Goal: Transaction & Acquisition: Download file/media

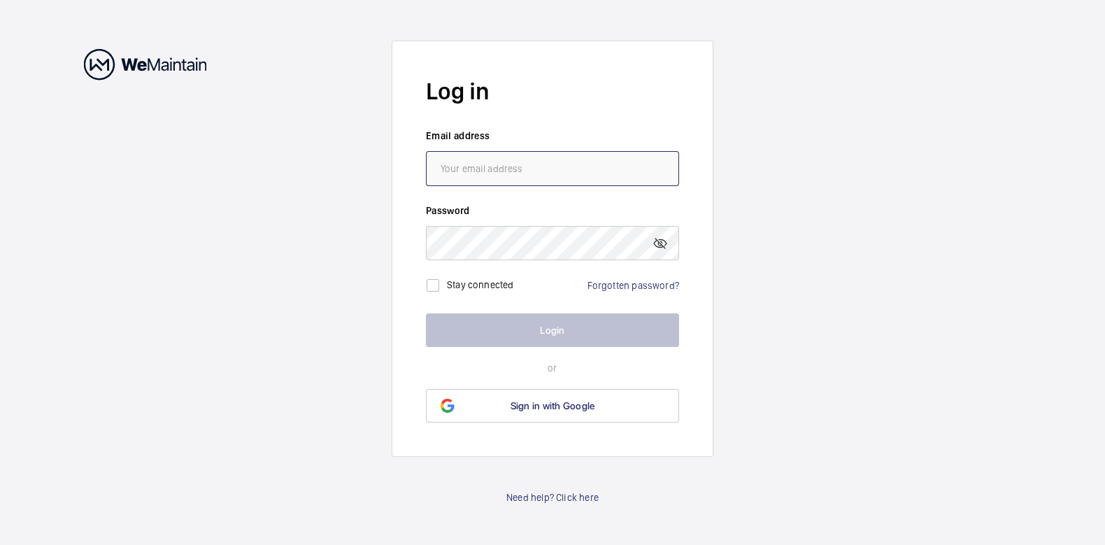
click at [518, 171] on input "email" at bounding box center [552, 168] width 253 height 35
type input "[PERSON_NAME][EMAIL_ADDRESS][DOMAIN_NAME]"
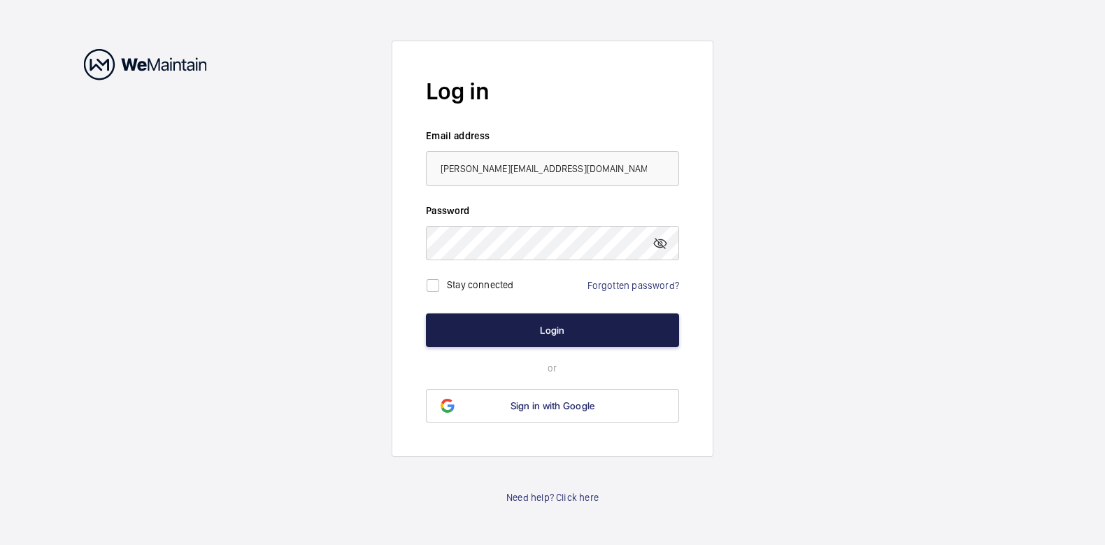
click at [564, 325] on button "Login" at bounding box center [552, 330] width 253 height 34
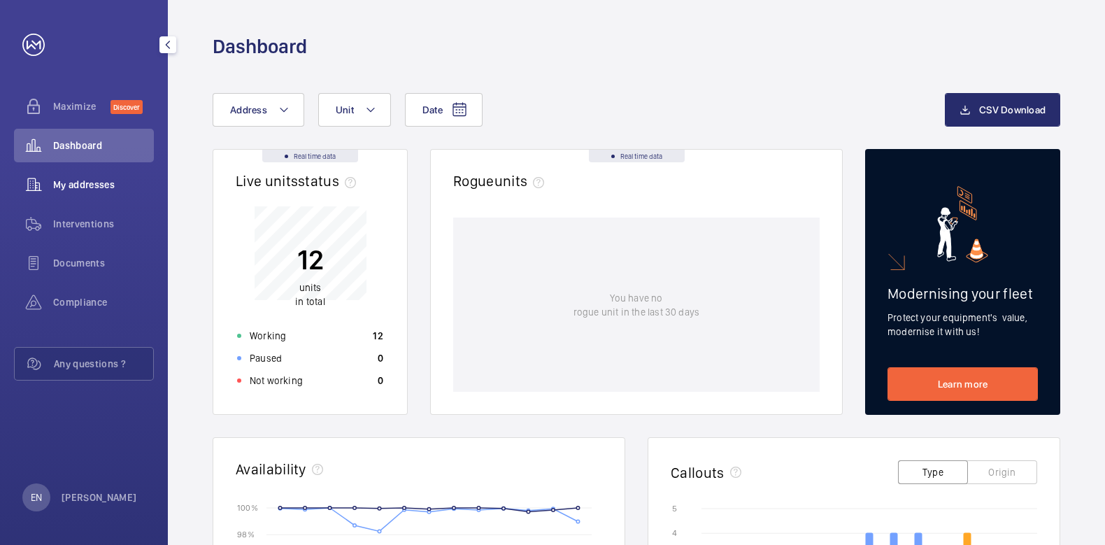
click at [42, 182] on wm-front-icon-button at bounding box center [33, 185] width 39 height 34
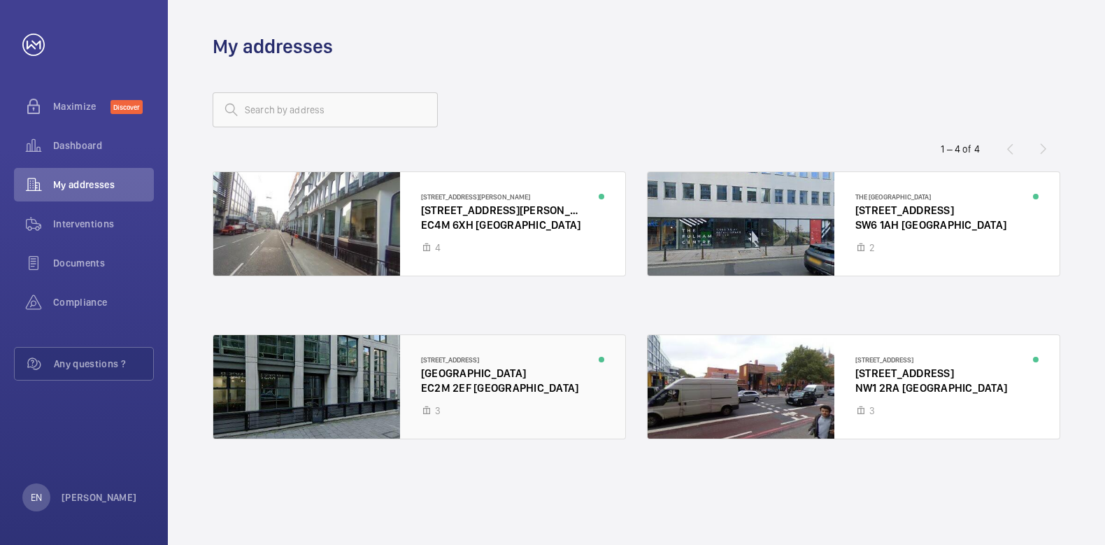
click at [308, 357] on div at bounding box center [419, 387] width 412 height 104
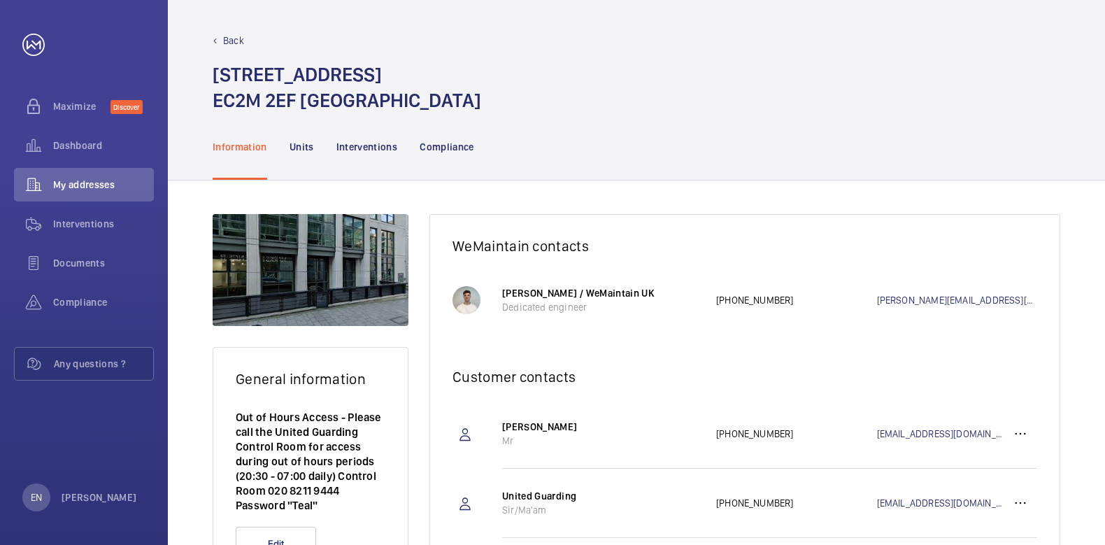
click at [313, 287] on div at bounding box center [311, 270] width 196 height 112
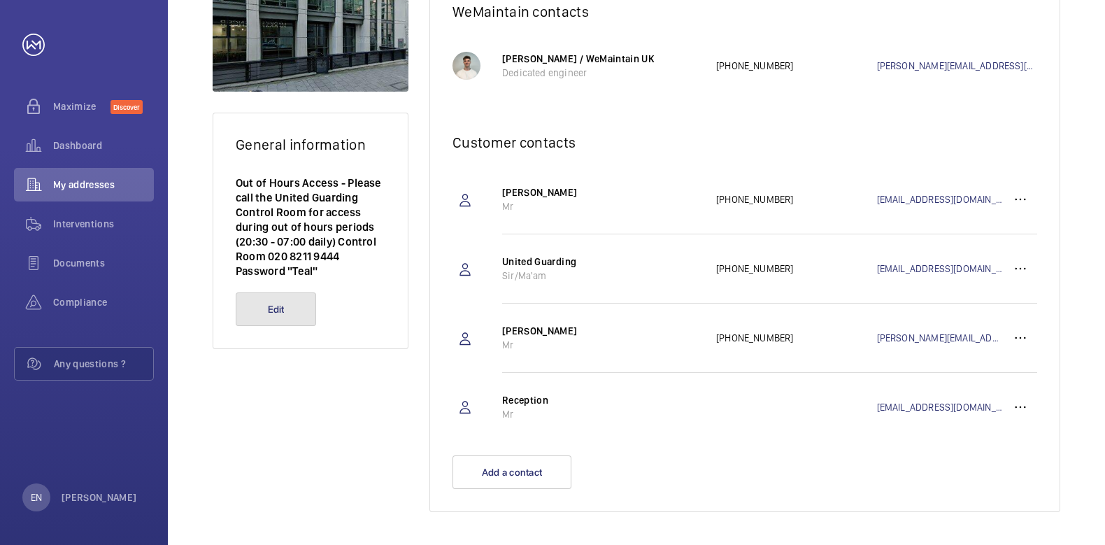
click at [294, 299] on button "Edit" at bounding box center [276, 309] width 80 height 34
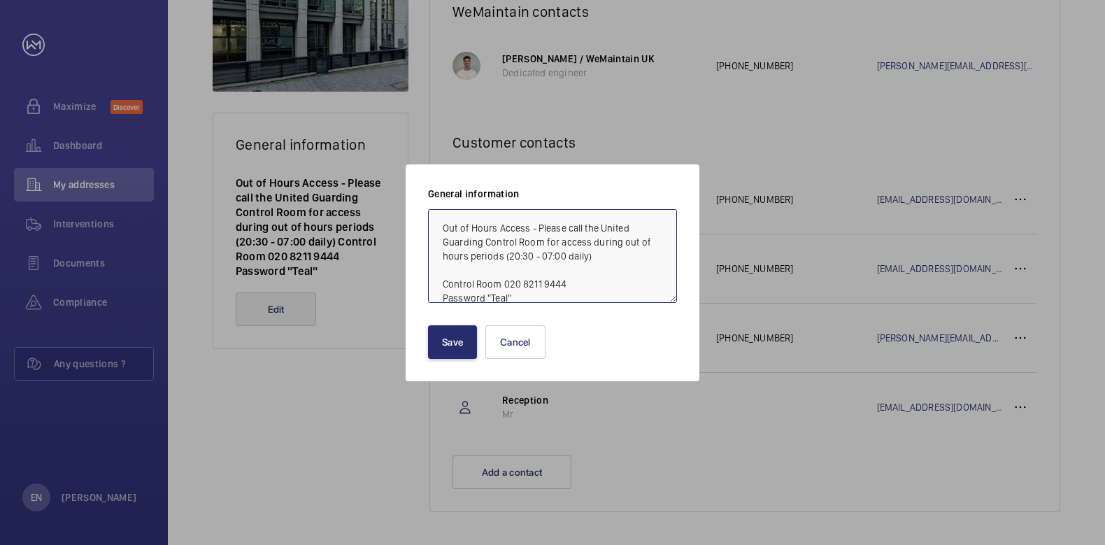
scroll to position [1, 0]
click at [526, 347] on button "Cancel" at bounding box center [515, 342] width 60 height 34
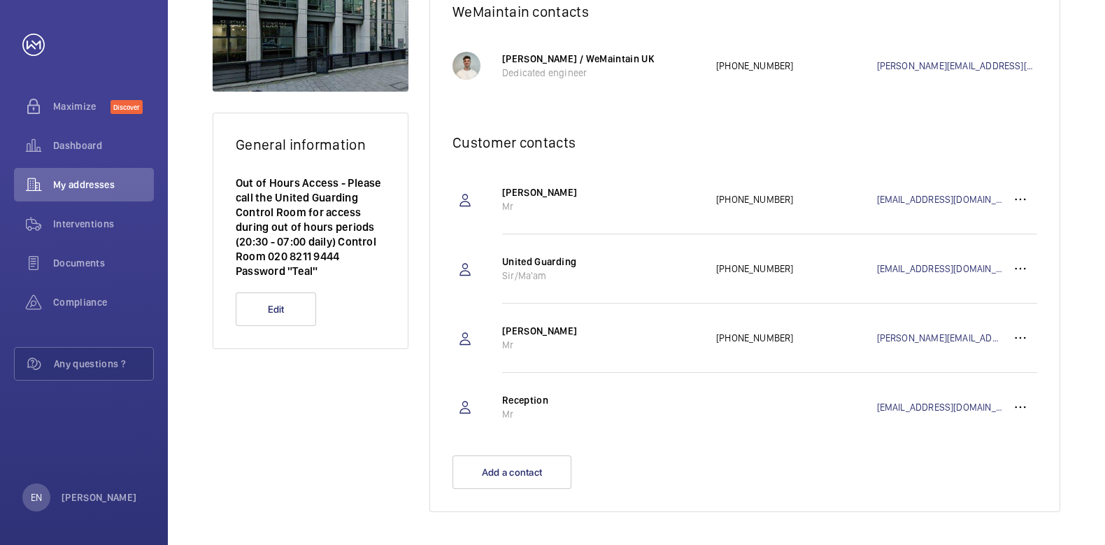
scroll to position [59, 0]
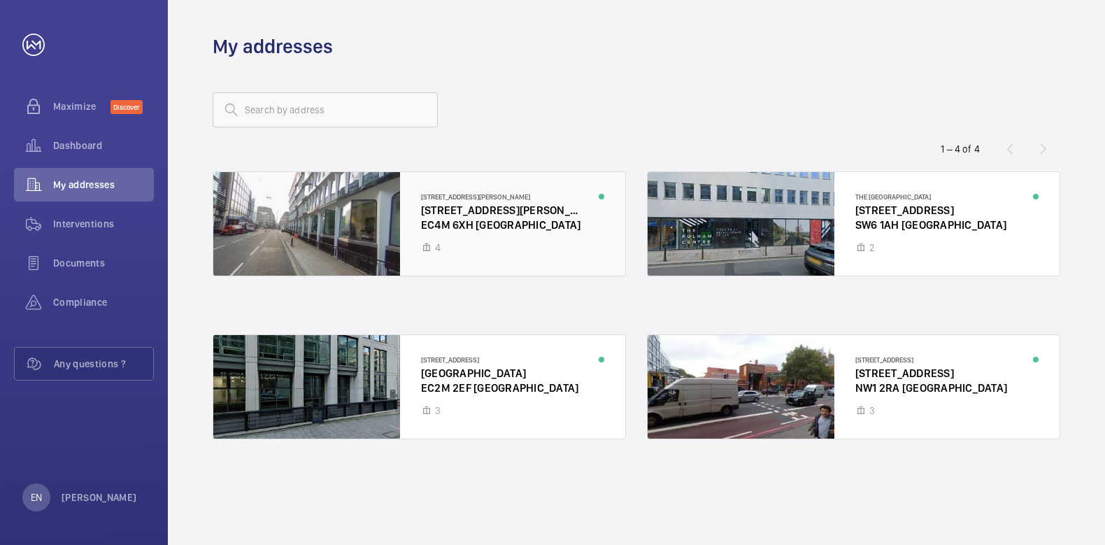
click at [337, 208] on div at bounding box center [419, 224] width 412 height 104
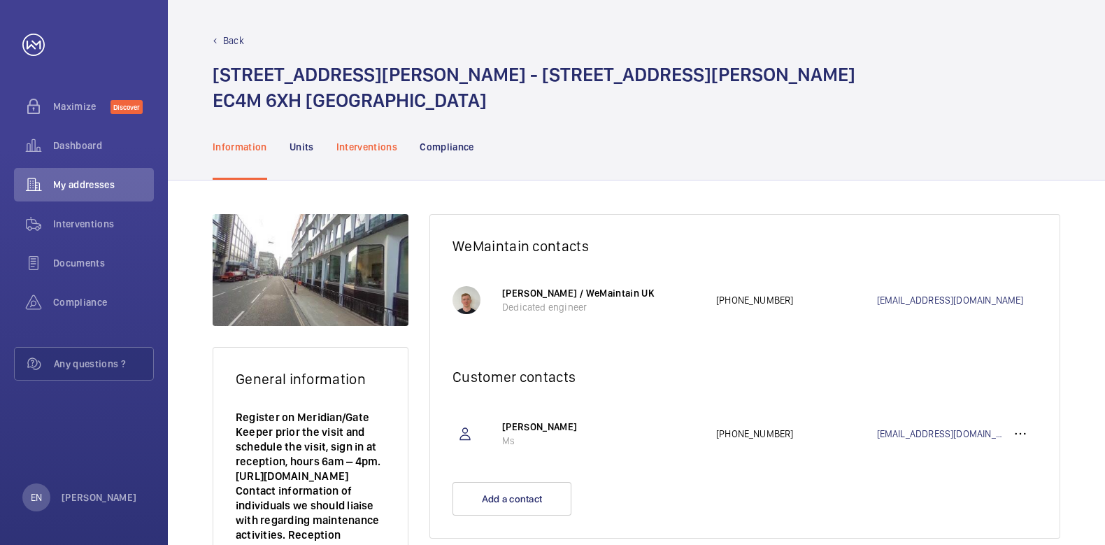
click at [364, 140] on p "Interventions" at bounding box center [367, 147] width 62 height 14
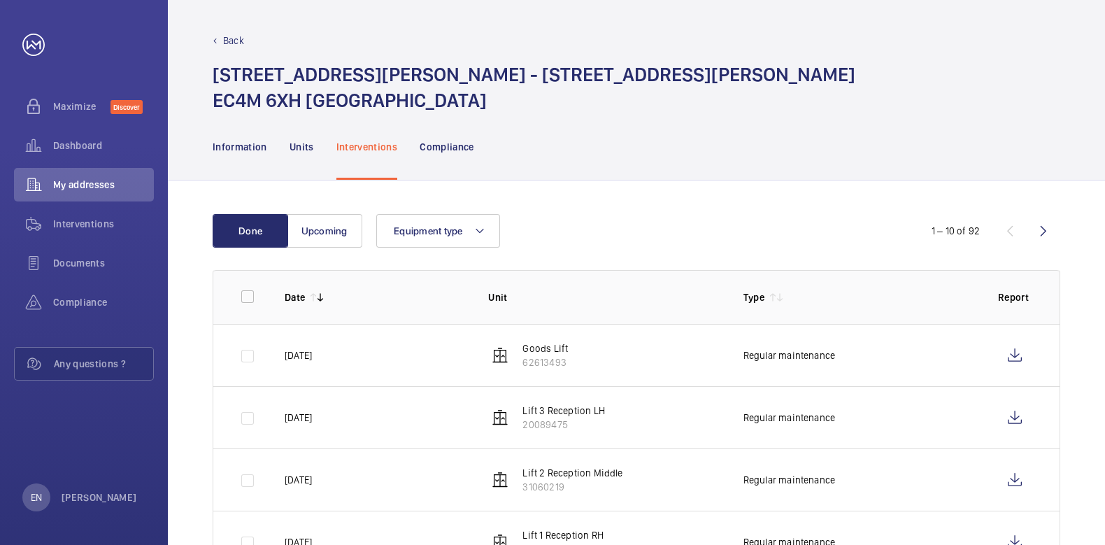
scroll to position [87, 0]
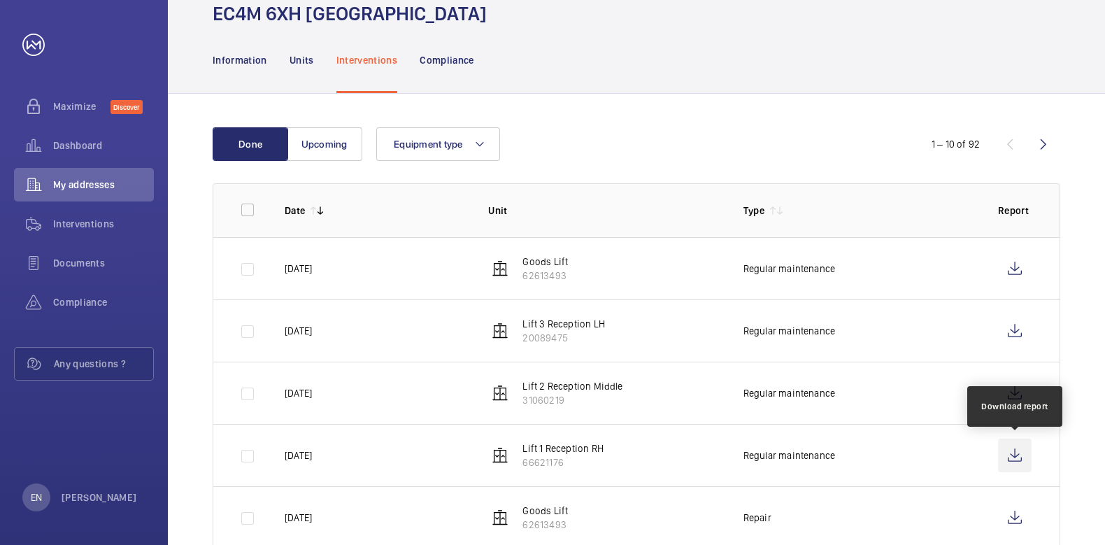
click at [1014, 449] on wm-front-icon-button at bounding box center [1015, 456] width 34 height 34
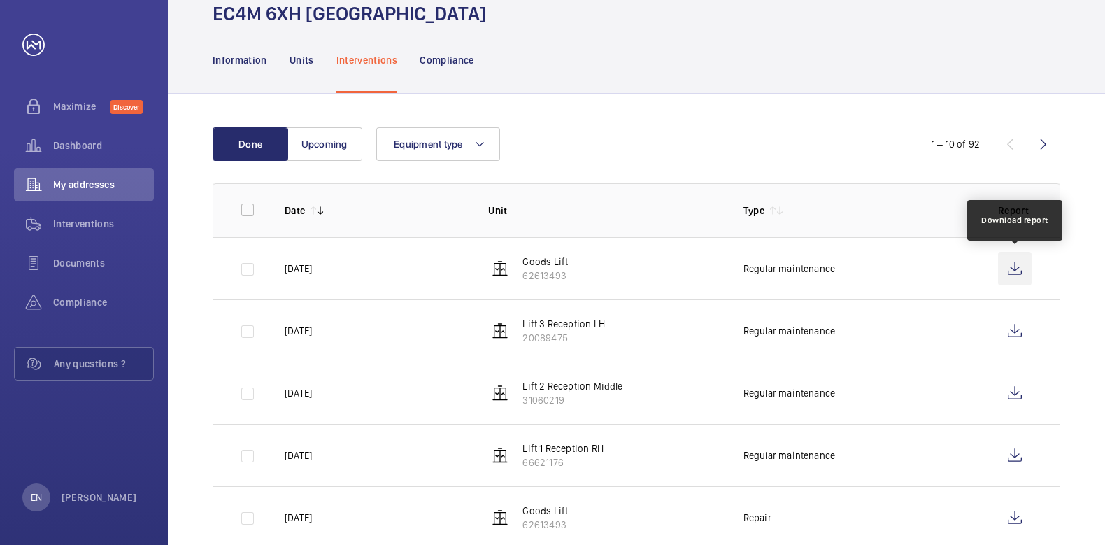
click at [1013, 275] on wm-front-icon-button at bounding box center [1015, 269] width 34 height 34
